Goal: Task Accomplishment & Management: Manage account settings

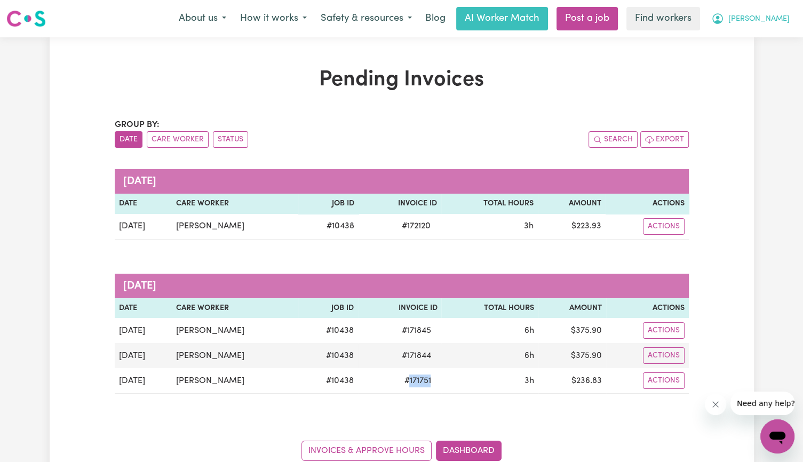
click at [771, 21] on span "[PERSON_NAME]" at bounding box center [758, 19] width 61 height 12
click at [756, 60] on link "Logout" at bounding box center [754, 61] width 84 height 20
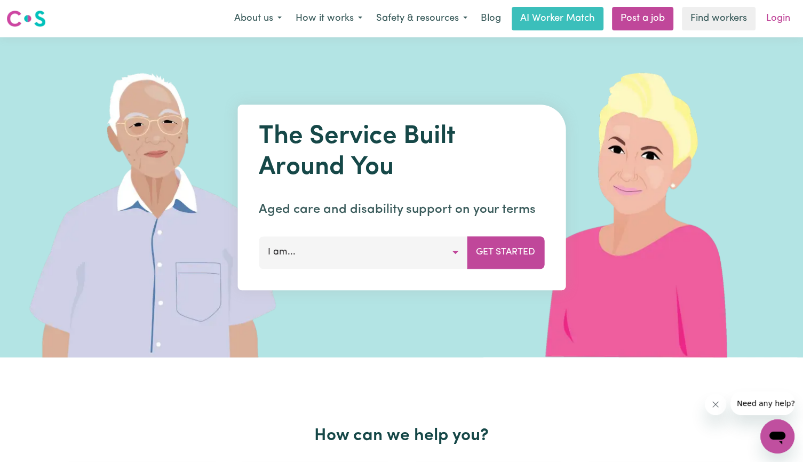
click at [773, 23] on link "Login" at bounding box center [778, 18] width 37 height 23
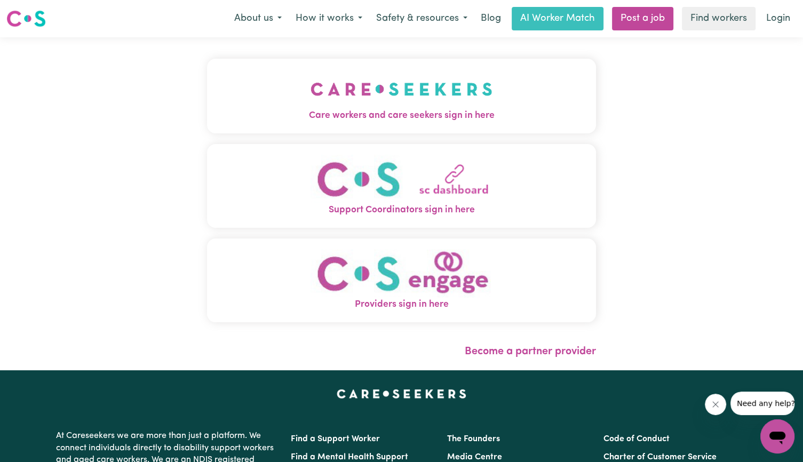
click at [356, 105] on img "Care workers and care seekers sign in here" at bounding box center [402, 88] width 182 height 39
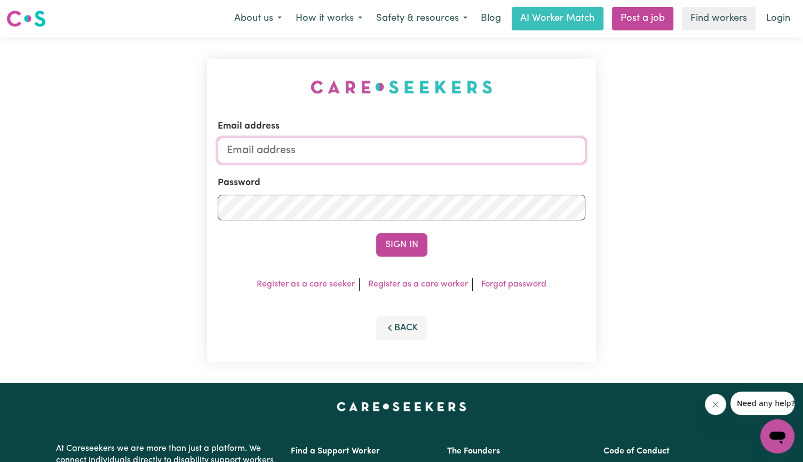
click at [349, 147] on input "Email address" at bounding box center [402, 151] width 368 height 26
type input "[EMAIL_ADDRESS][DOMAIN_NAME]"
click at [376, 233] on button "Sign In" at bounding box center [401, 244] width 51 height 23
